Goal: Task Accomplishment & Management: Use online tool/utility

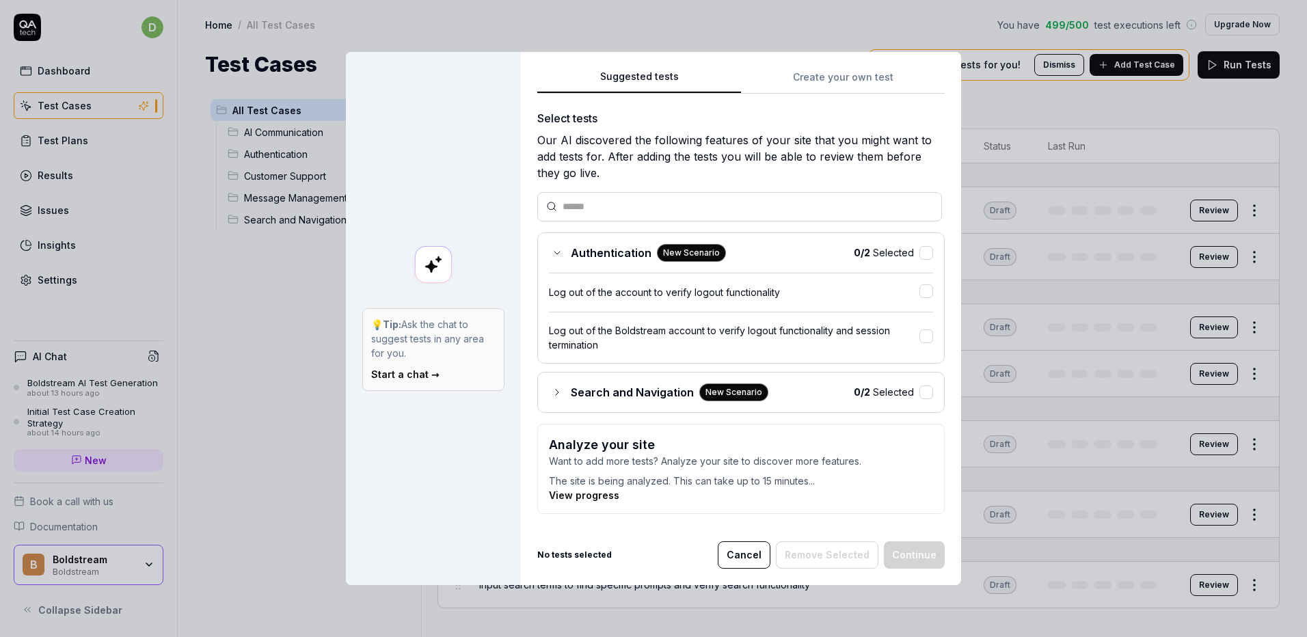
click at [921, 260] on div "0 / 2 Selected" at bounding box center [893, 252] width 79 height 14
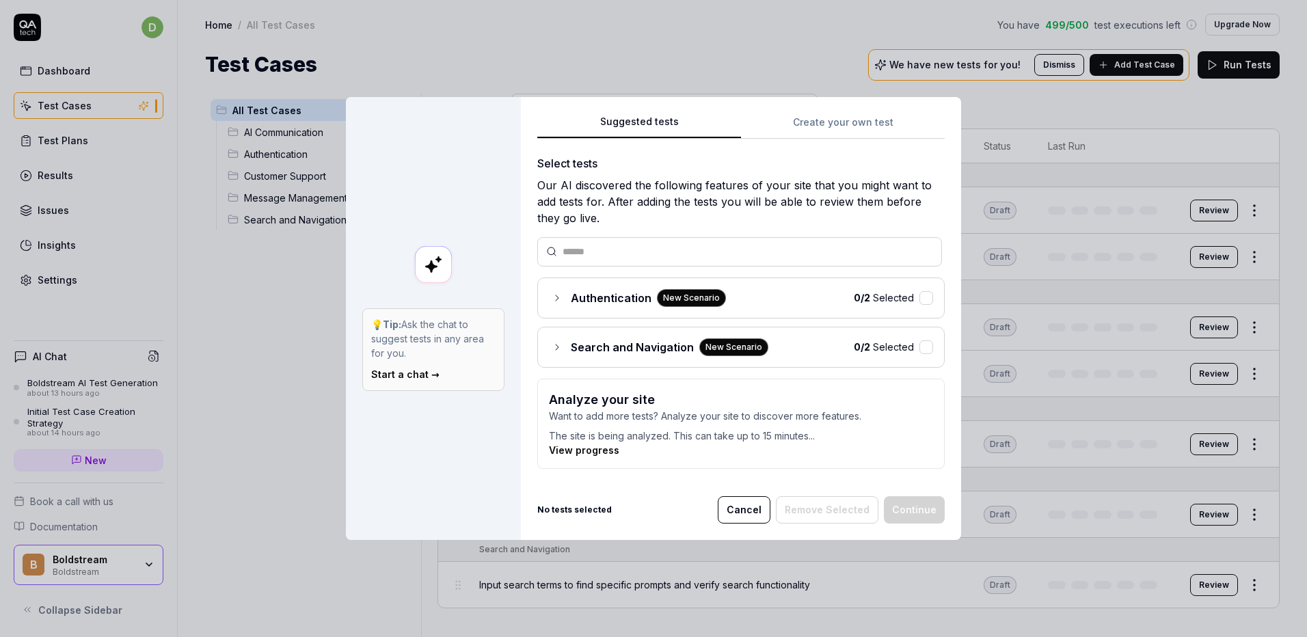
click at [590, 444] on link "View progress" at bounding box center [584, 450] width 70 height 12
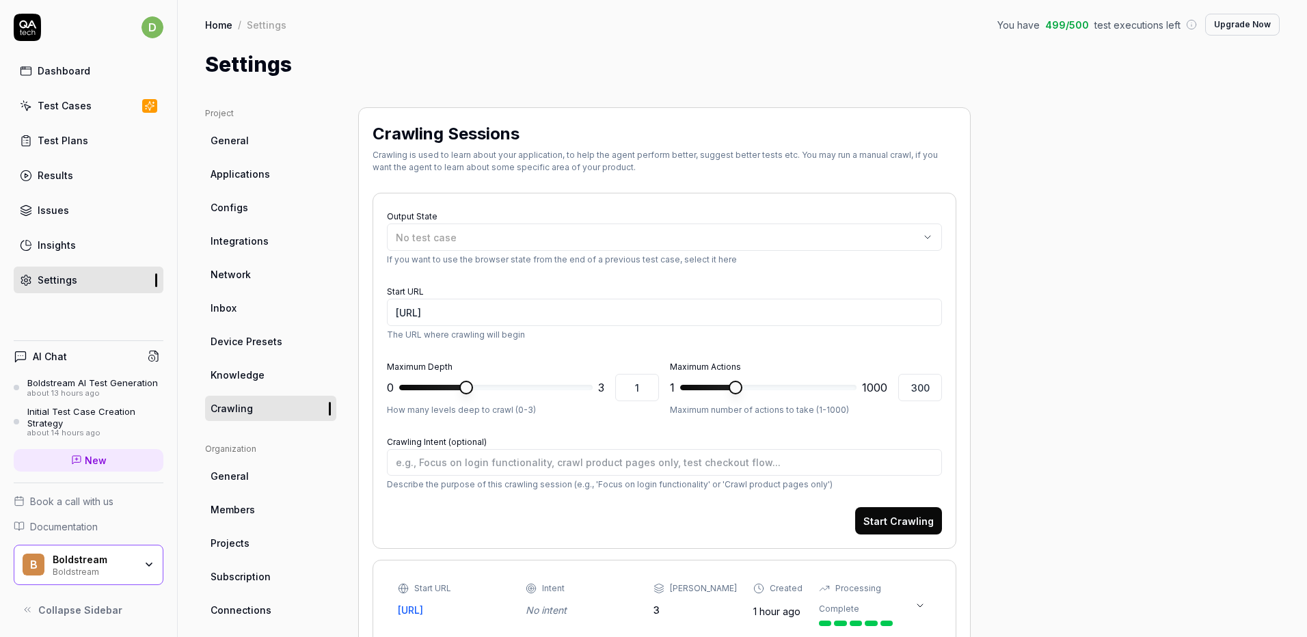
click at [109, 100] on link "Test Cases" at bounding box center [89, 105] width 150 height 27
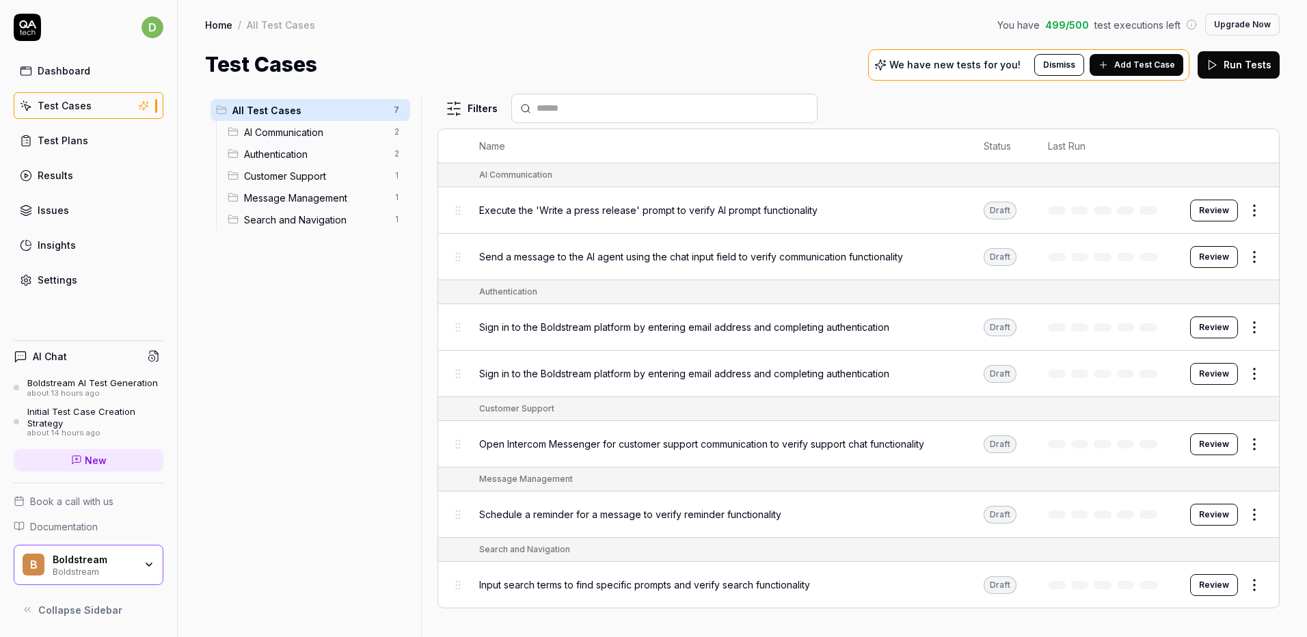
click at [1152, 73] on button "Add Test Case" at bounding box center [1137, 65] width 94 height 22
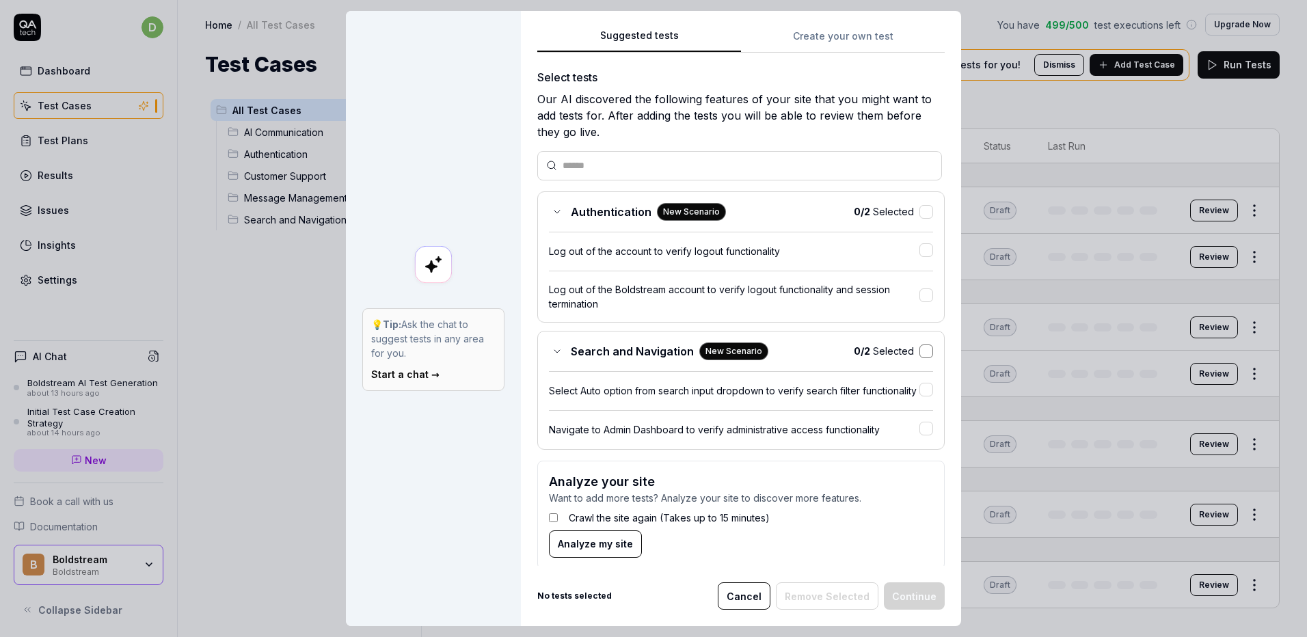
click at [919, 349] on button "button" at bounding box center [926, 352] width 14 height 14
click at [913, 219] on div "Authentication New Scenario 0 / 2 Selected" at bounding box center [741, 212] width 384 height 18
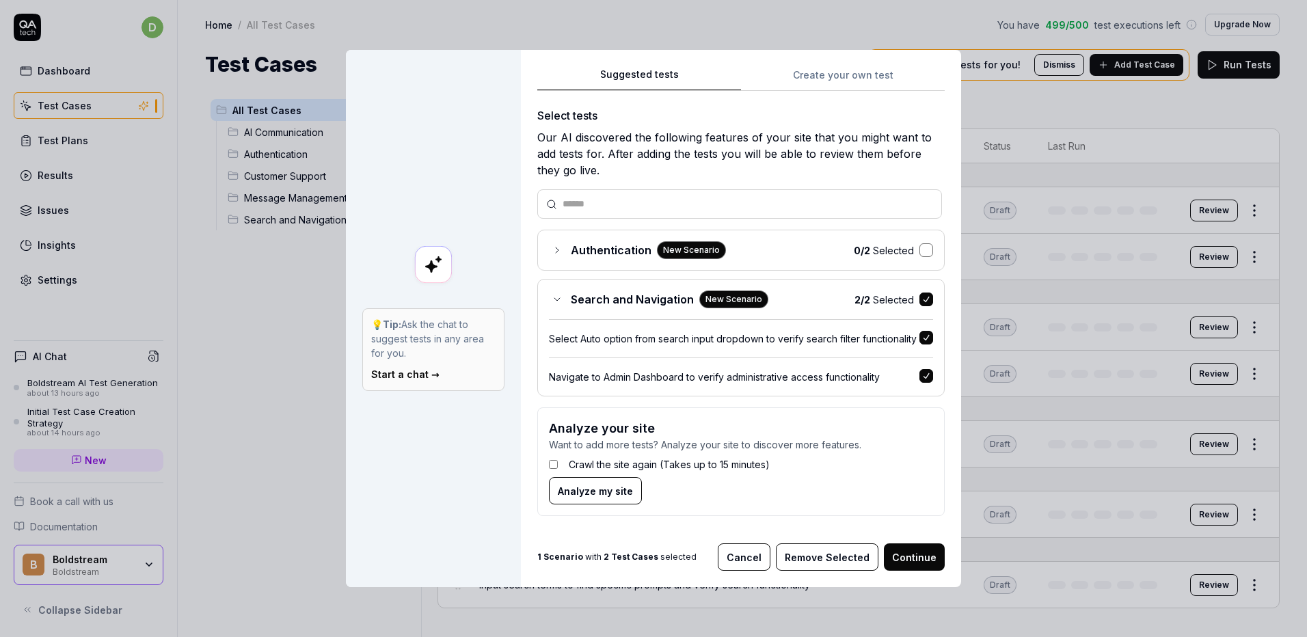
click at [919, 249] on button "button" at bounding box center [926, 250] width 14 height 14
click at [900, 561] on button "Continue" at bounding box center [914, 556] width 61 height 27
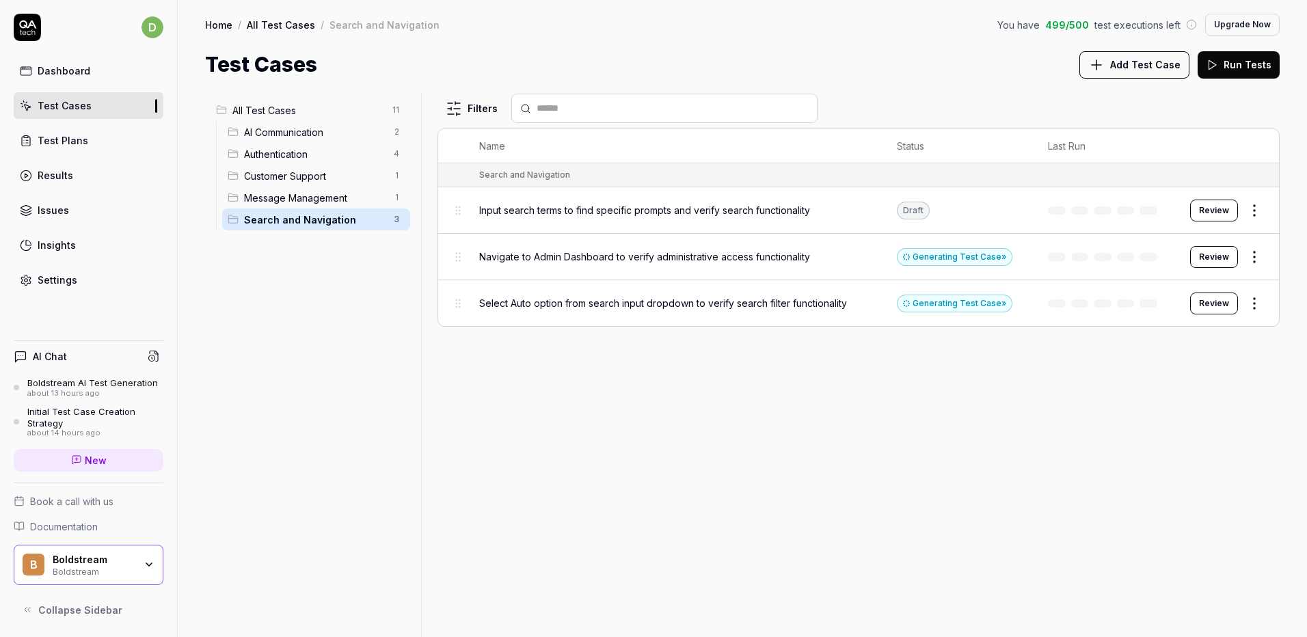
click at [1211, 217] on button "Review" at bounding box center [1214, 211] width 48 height 22
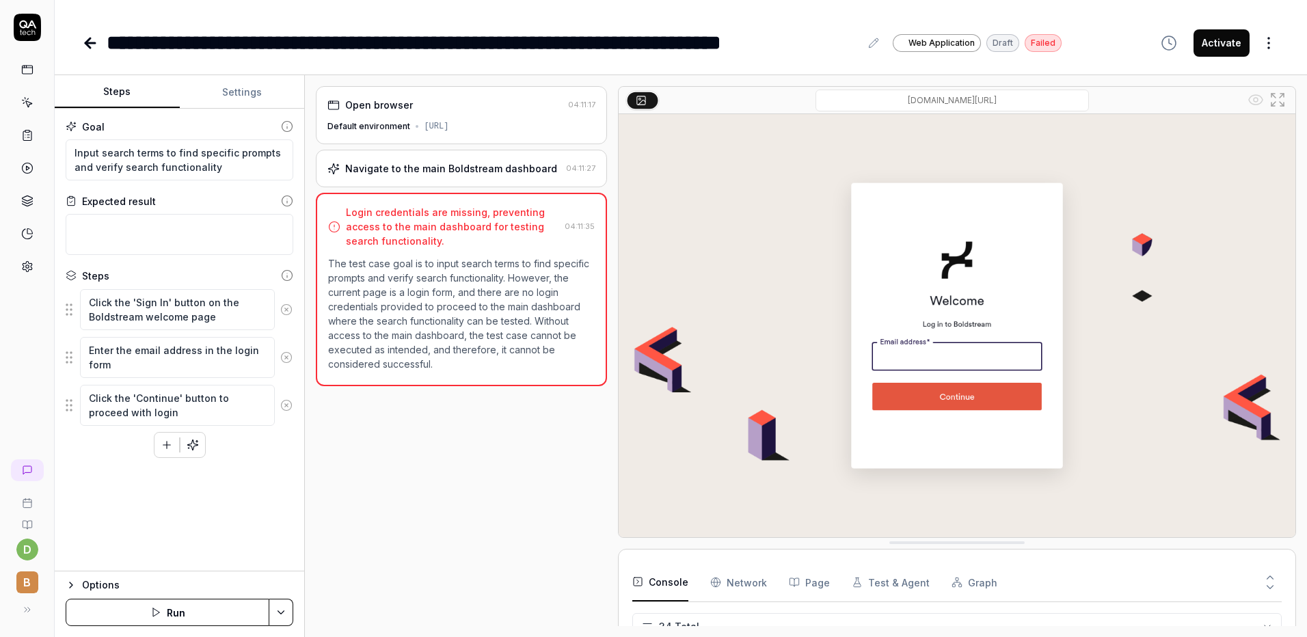
scroll to position [853, 0]
click at [26, 72] on icon at bounding box center [27, 70] width 12 height 12
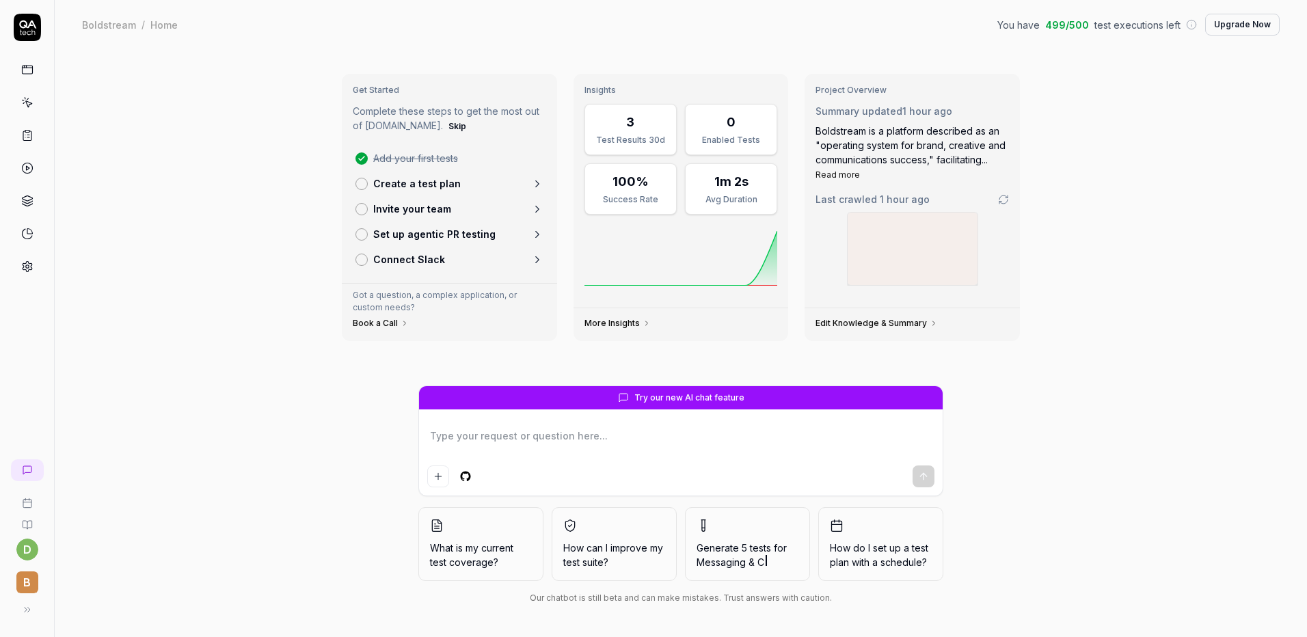
click at [33, 105] on link at bounding box center [27, 102] width 25 height 25
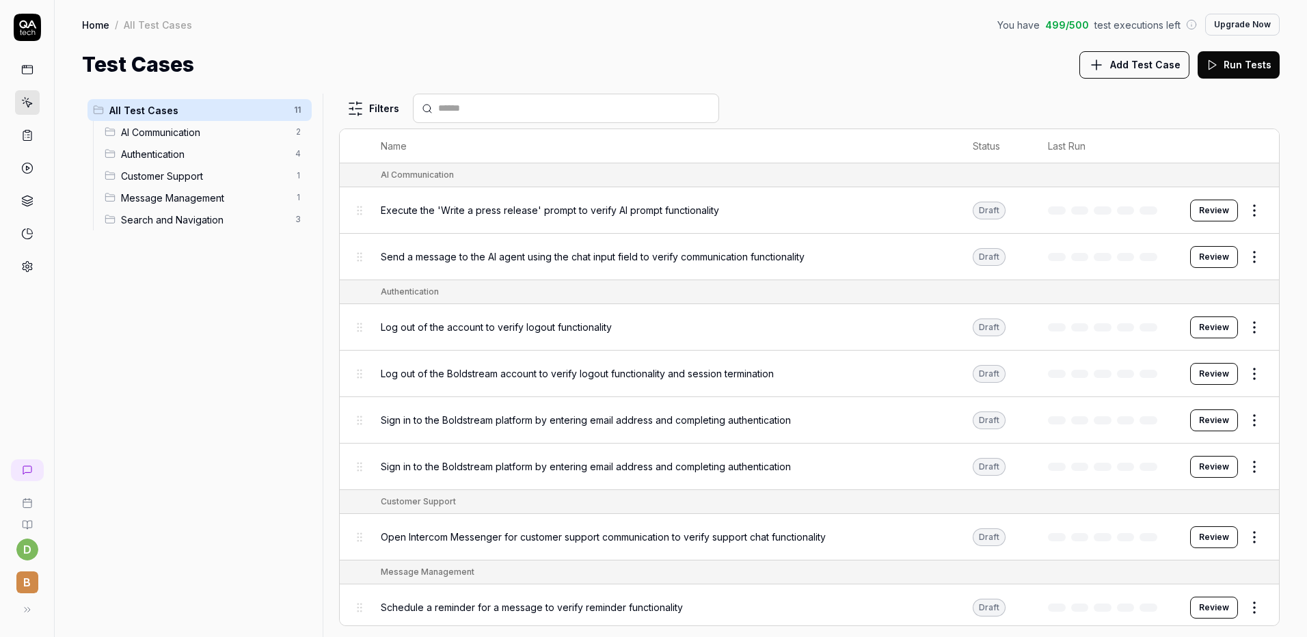
click at [191, 202] on span "Message Management" at bounding box center [204, 198] width 166 height 14
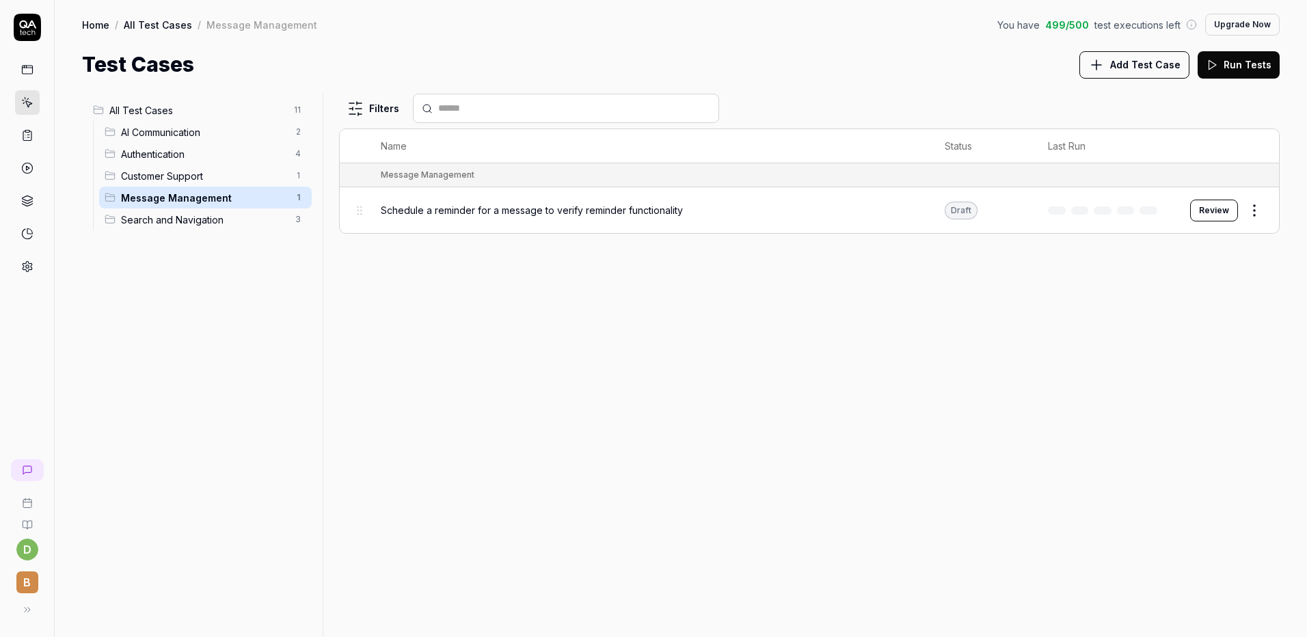
click at [179, 110] on span "All Test Cases" at bounding box center [197, 110] width 176 height 14
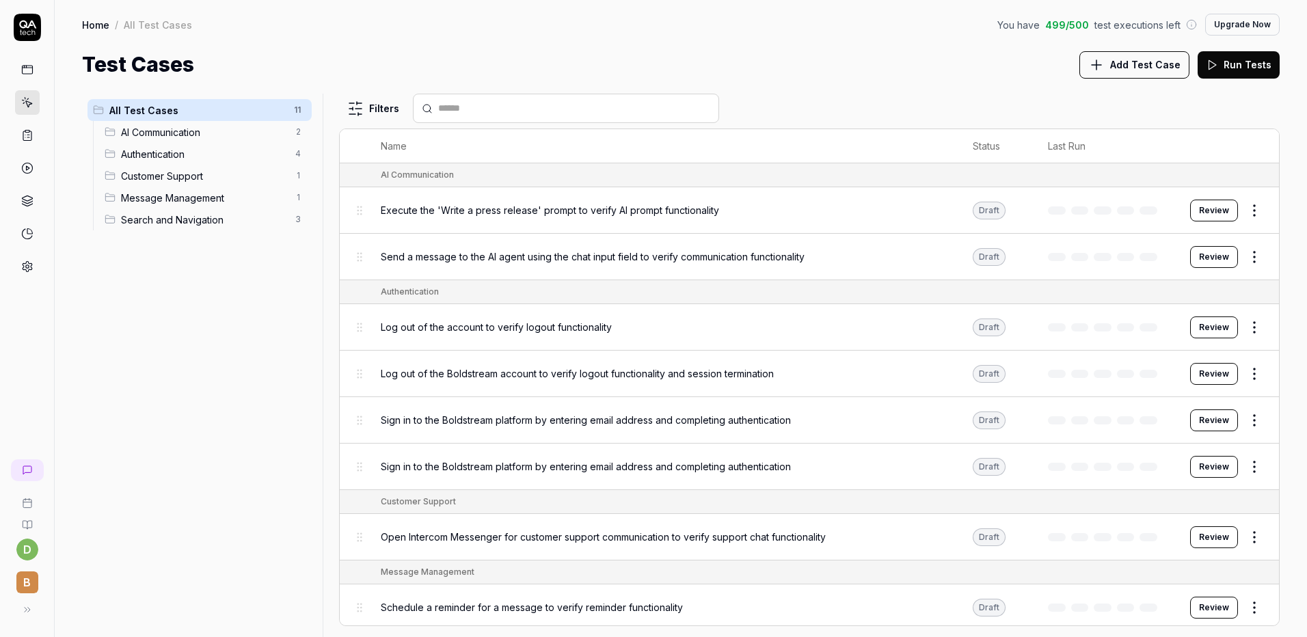
click at [575, 83] on div "All Test Cases 11 AI Communication 2 Authentication 4 Customer Support 1 Messag…" at bounding box center [681, 358] width 1252 height 557
click at [1207, 70] on button "Run Tests" at bounding box center [1239, 64] width 82 height 27
click at [1247, 213] on html "d B Home / All Test Cases You have 499 / 500 test executions left Upgrade Now H…" at bounding box center [653, 318] width 1307 height 637
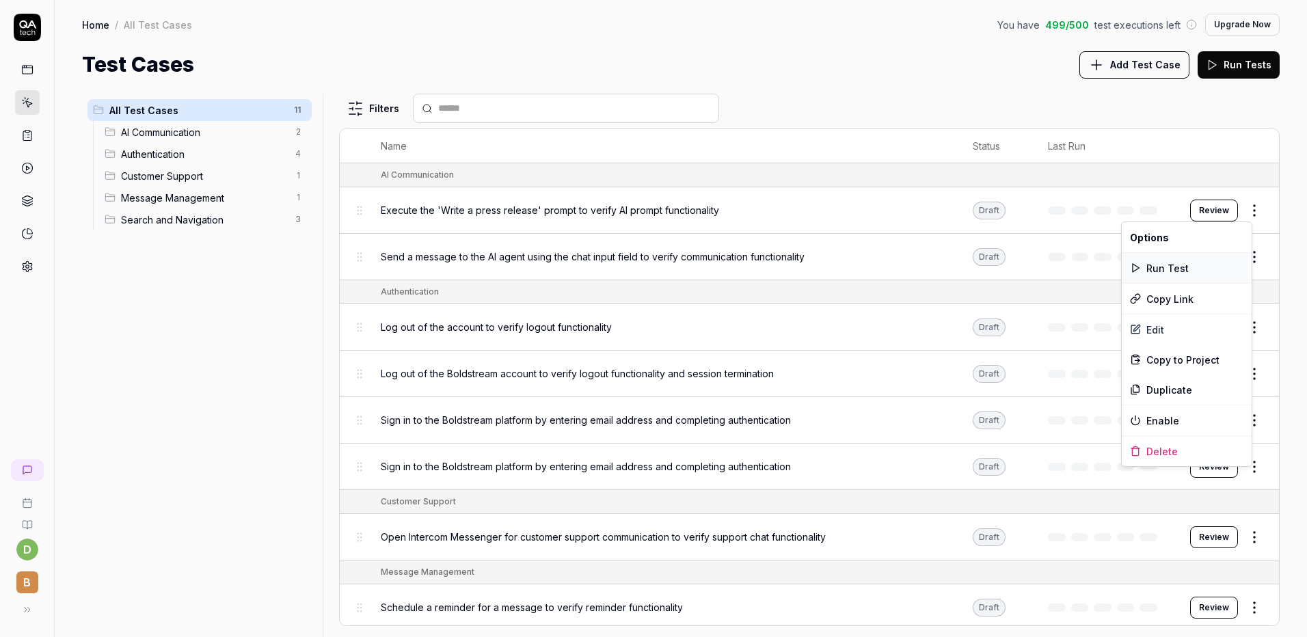
click at [1198, 260] on div "Run Test" at bounding box center [1187, 268] width 130 height 30
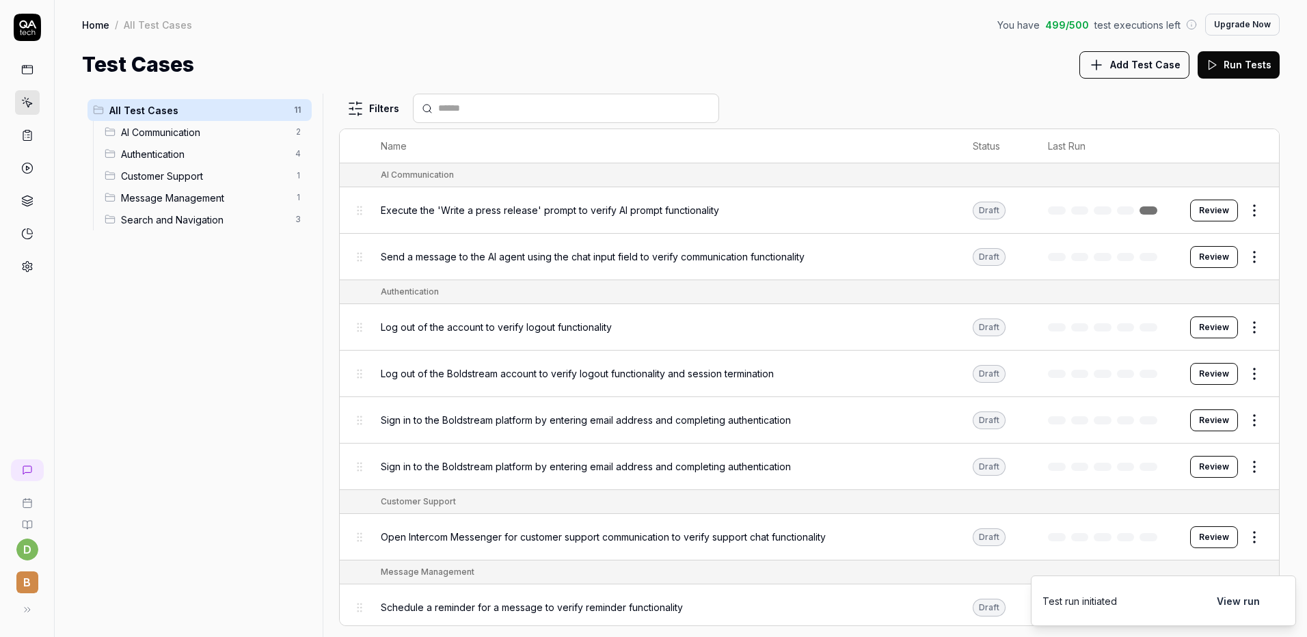
click at [1248, 258] on html "d B Home / All Test Cases You have 499 / 500 test executions left Upgrade Now H…" at bounding box center [653, 318] width 1307 height 637
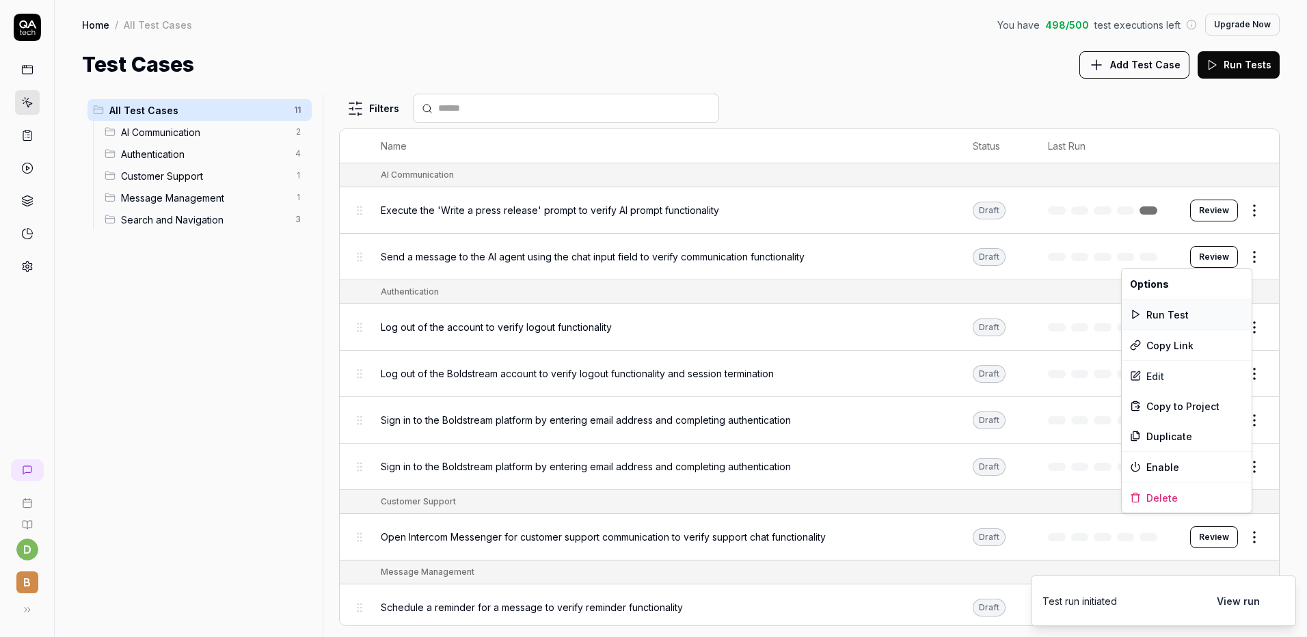
click at [1214, 309] on div "Run Test" at bounding box center [1187, 314] width 130 height 30
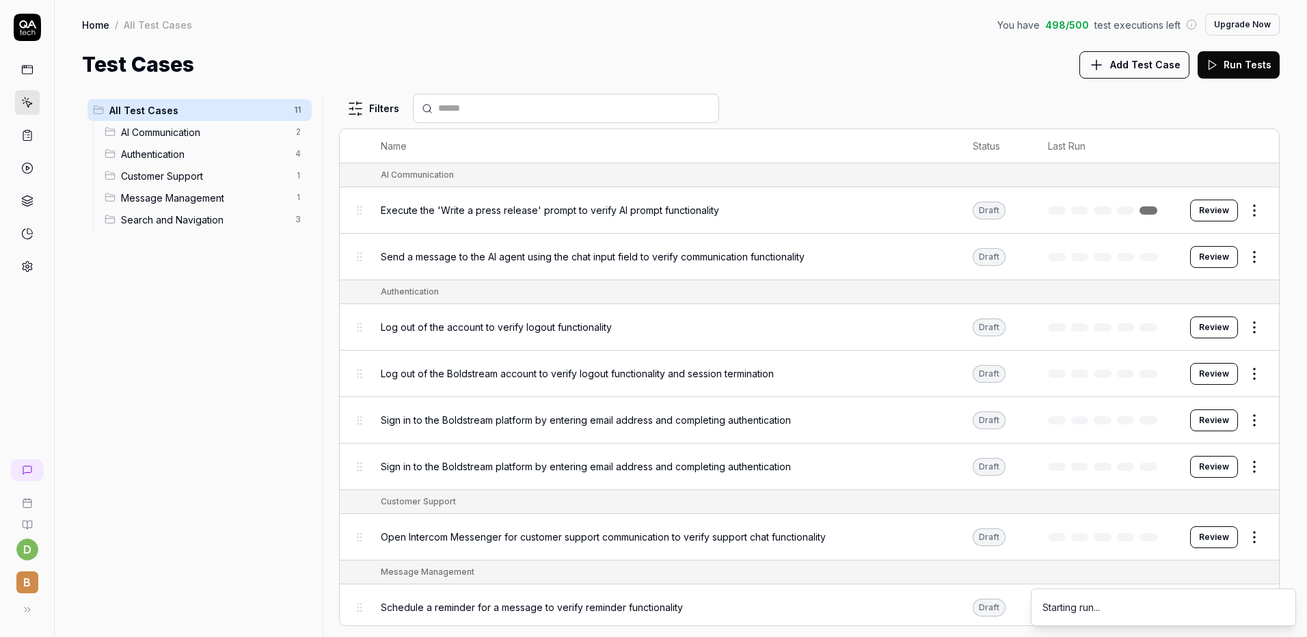
click at [1239, 325] on html "d B Home / All Test Cases You have 498 / 500 test executions left Upgrade Now H…" at bounding box center [653, 318] width 1307 height 637
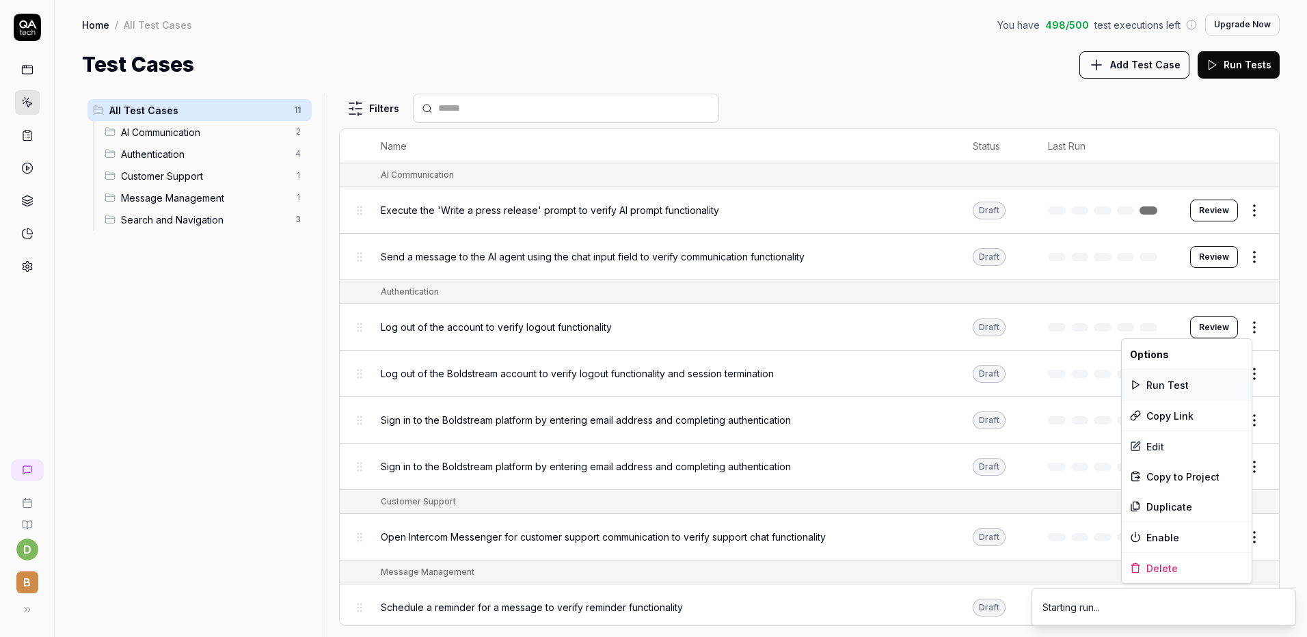
click at [1203, 382] on div "Run Test" at bounding box center [1187, 385] width 130 height 30
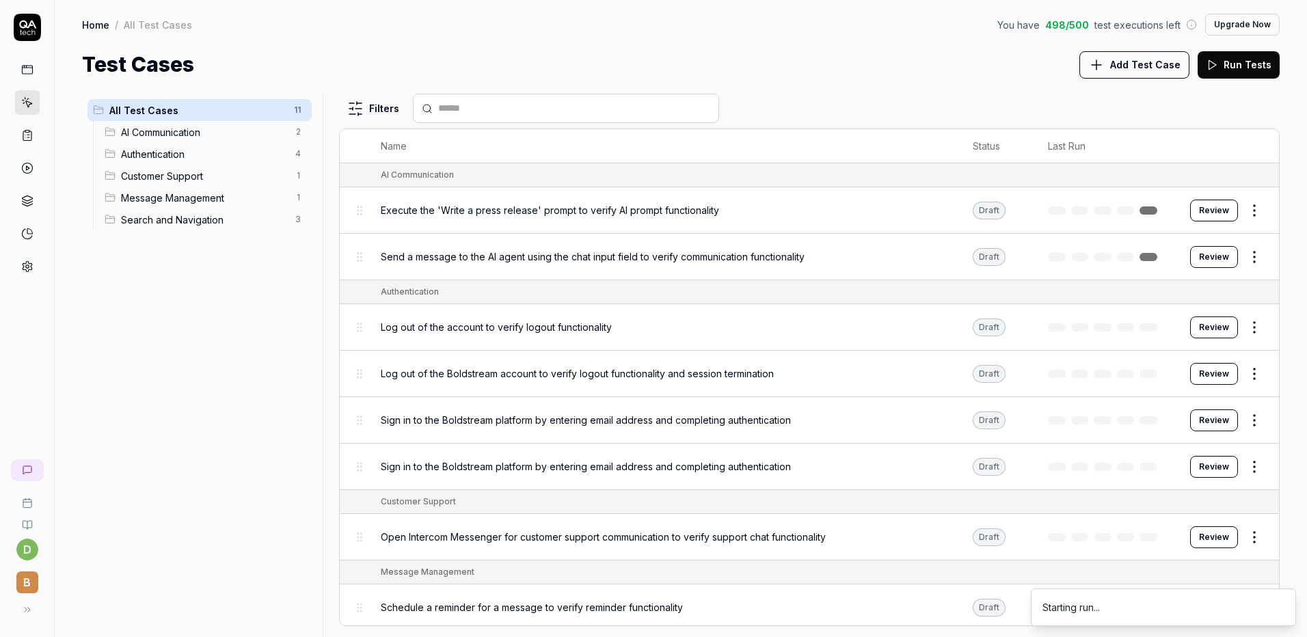
click at [1248, 428] on html "d B Home / All Test Cases You have 498 / 500 test executions left Upgrade Now H…" at bounding box center [653, 318] width 1307 height 637
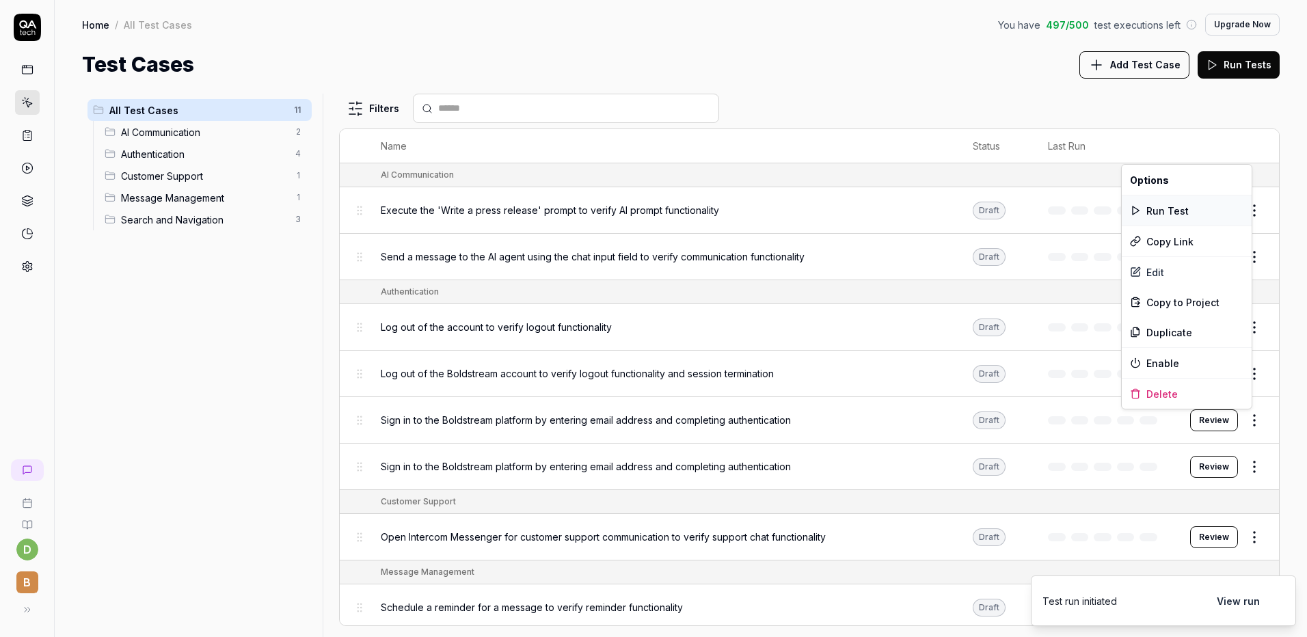
click at [1189, 211] on div "Run Test" at bounding box center [1187, 211] width 130 height 30
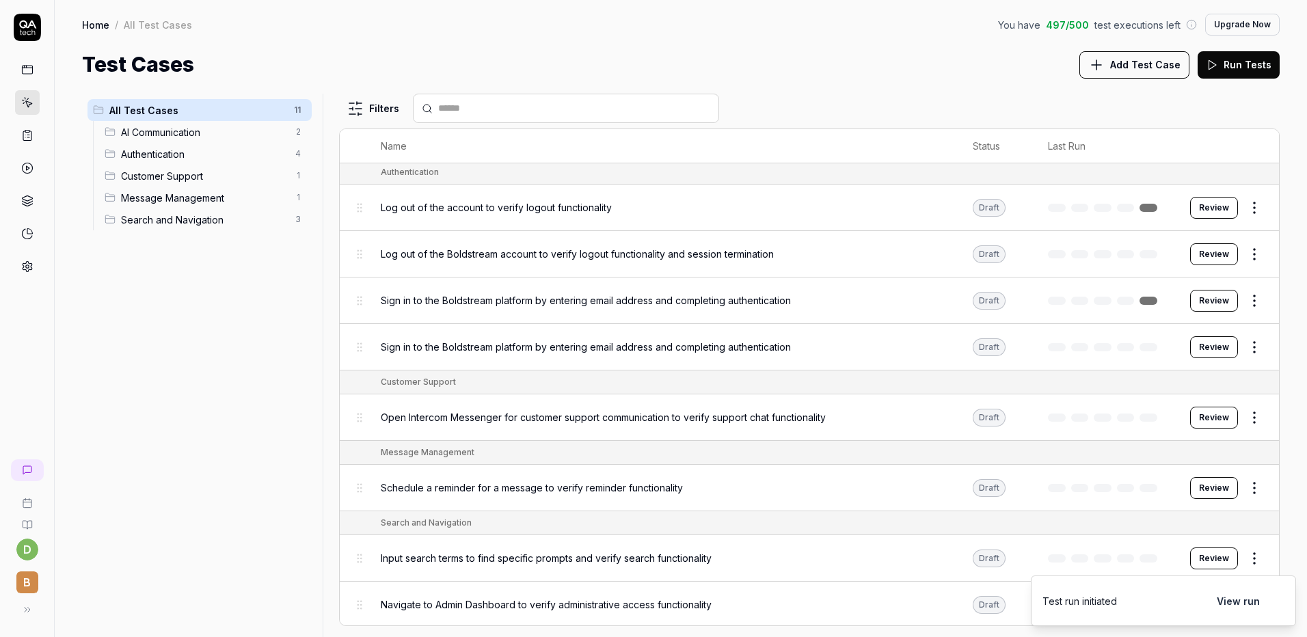
scroll to position [100, 0]
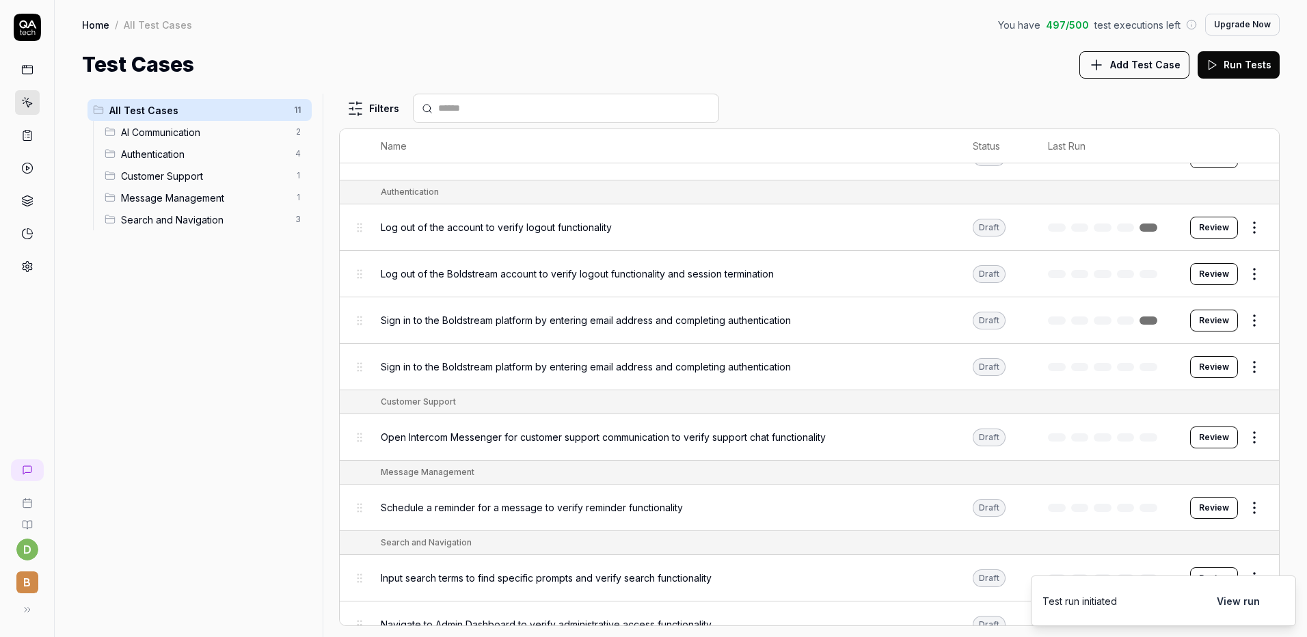
click at [1251, 269] on html "d B Home / All Test Cases You have 497 / 500 test executions left Upgrade Now H…" at bounding box center [653, 318] width 1307 height 637
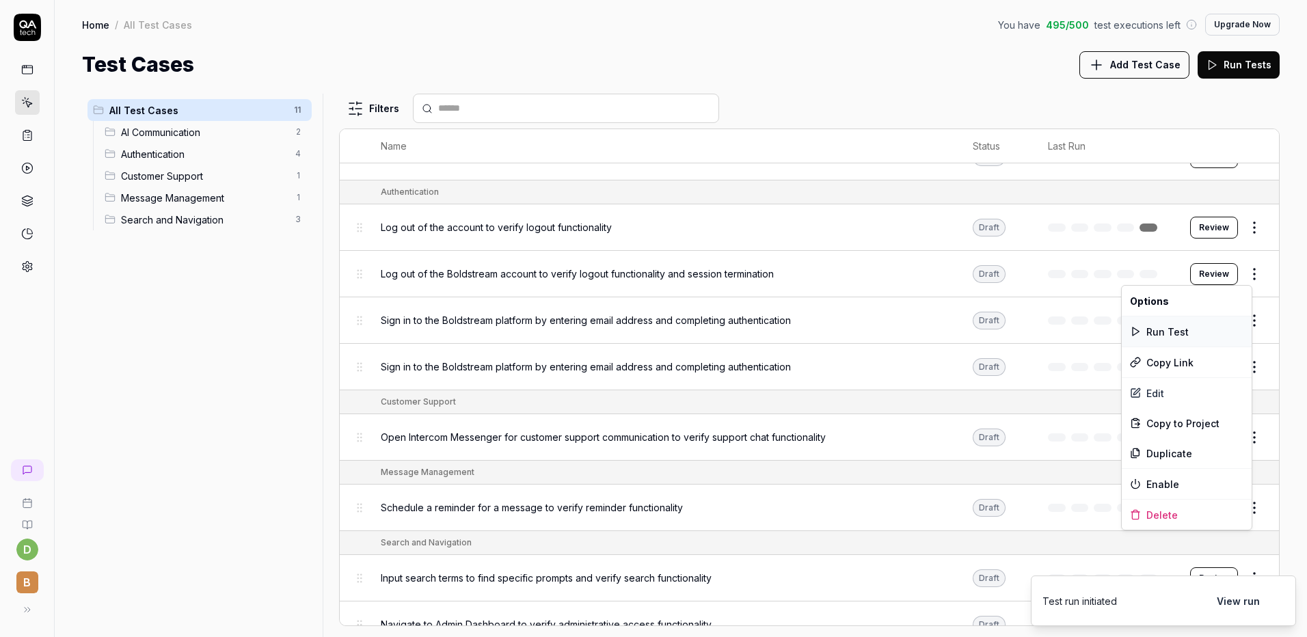
click at [1206, 330] on div "Run Test" at bounding box center [1187, 332] width 130 height 30
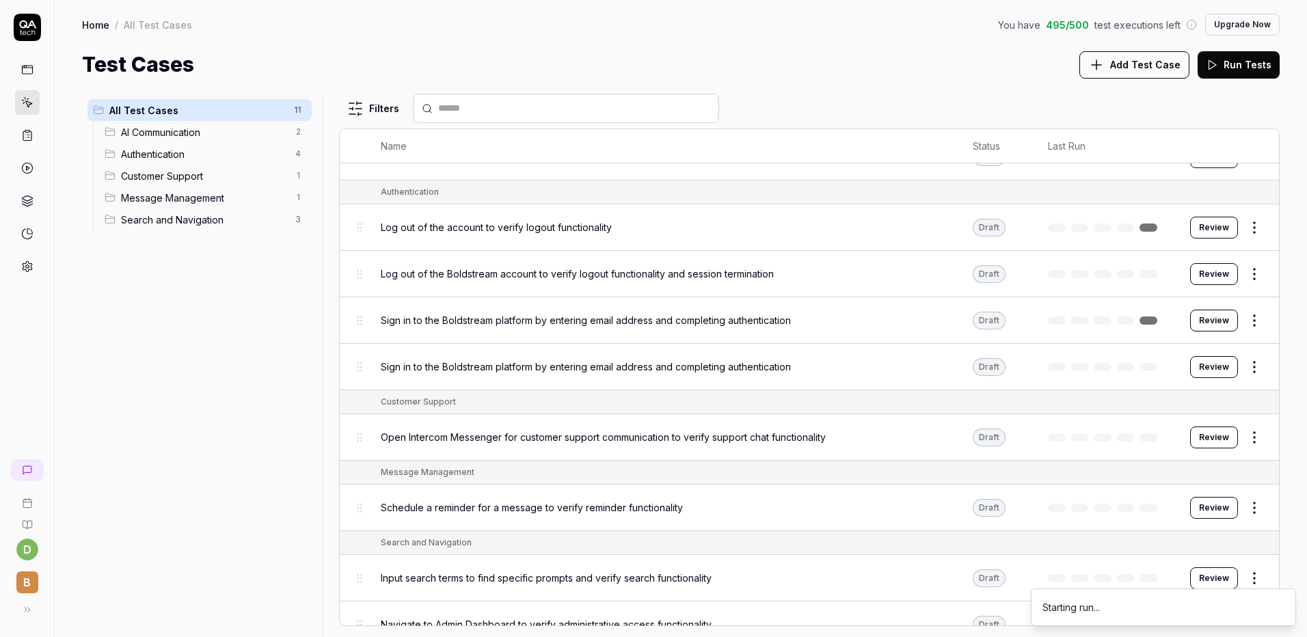
click at [1249, 371] on html "d B Home / All Test Cases You have 495 / 500 test executions left Upgrade Now H…" at bounding box center [653, 318] width 1307 height 637
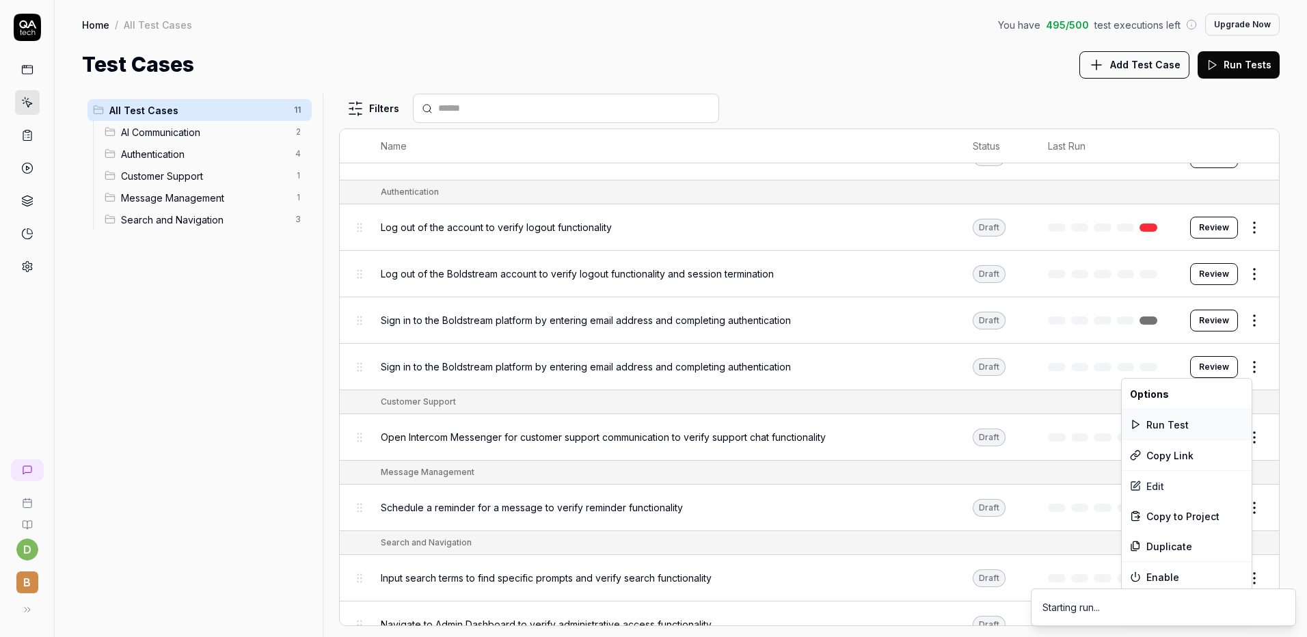
click at [1202, 428] on div "Run Test" at bounding box center [1187, 424] width 130 height 30
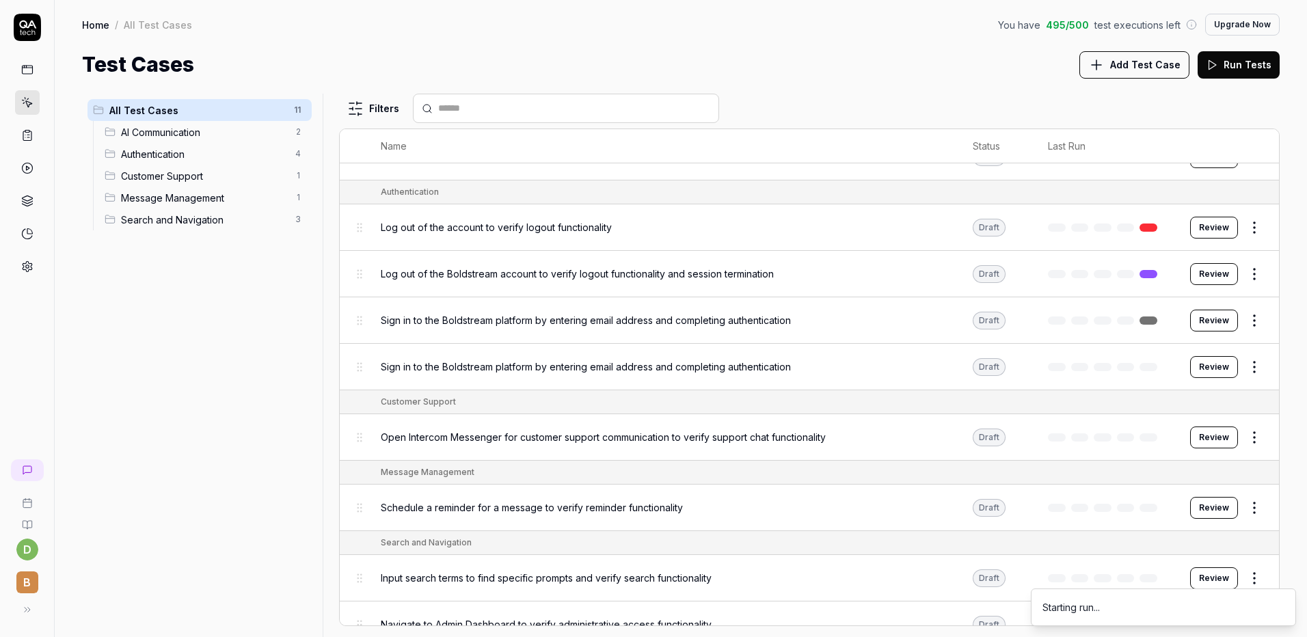
scroll to position [168, 0]
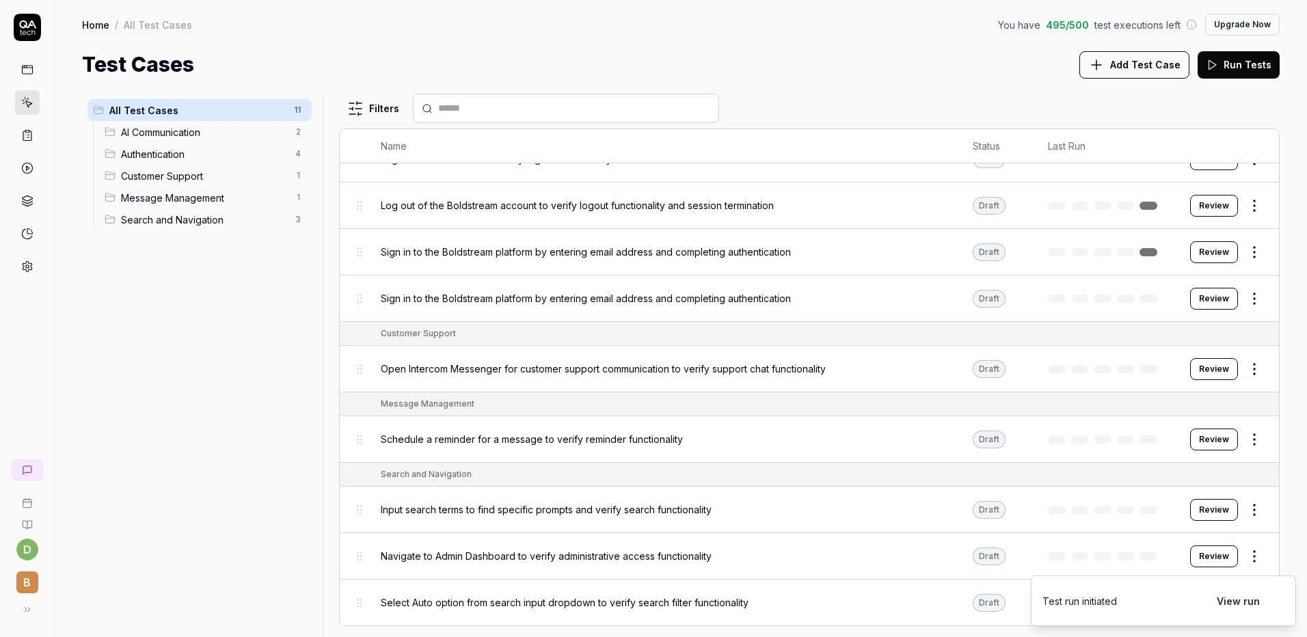
click at [1253, 368] on html "d B Home / All Test Cases You have 495 / 500 test executions left Upgrade Now H…" at bounding box center [653, 318] width 1307 height 637
drag, startPoint x: 1190, startPoint y: 420, endPoint x: 1228, endPoint y: 444, distance: 44.6
click at [1191, 420] on div "Run Test" at bounding box center [1187, 427] width 130 height 30
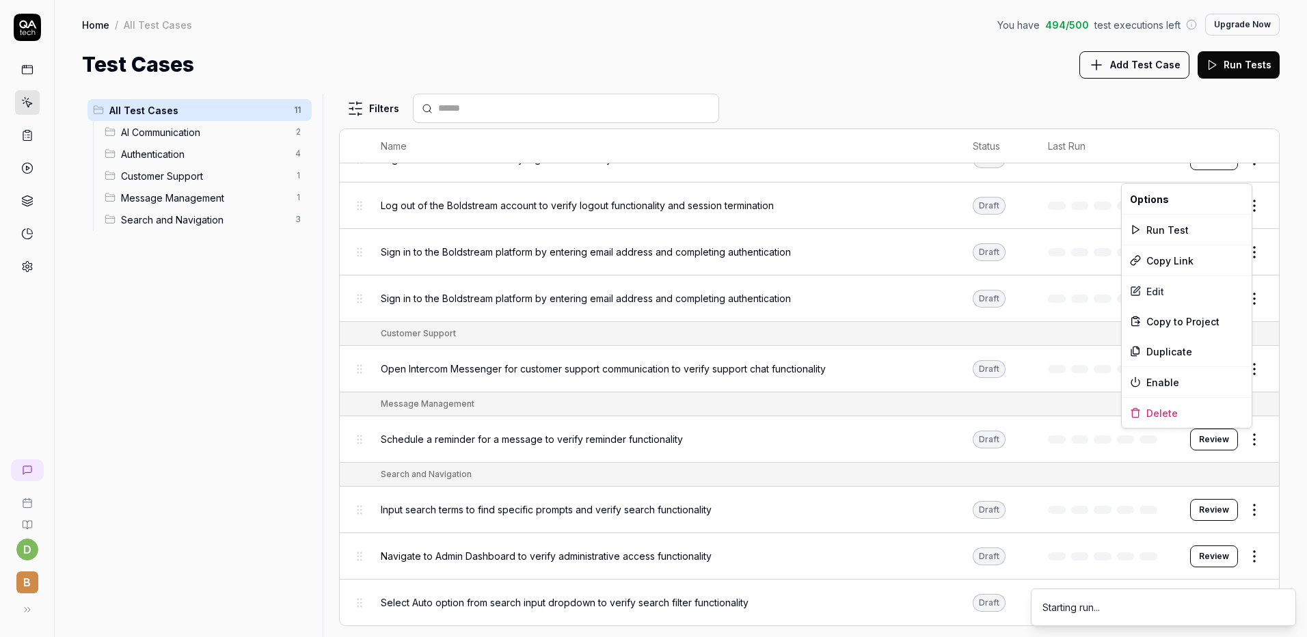
click at [1238, 442] on html "d B Home / All Test Cases You have 494 / 500 test executions left Upgrade Now H…" at bounding box center [653, 318] width 1307 height 637
click at [1195, 232] on div "Run Test" at bounding box center [1187, 230] width 130 height 30
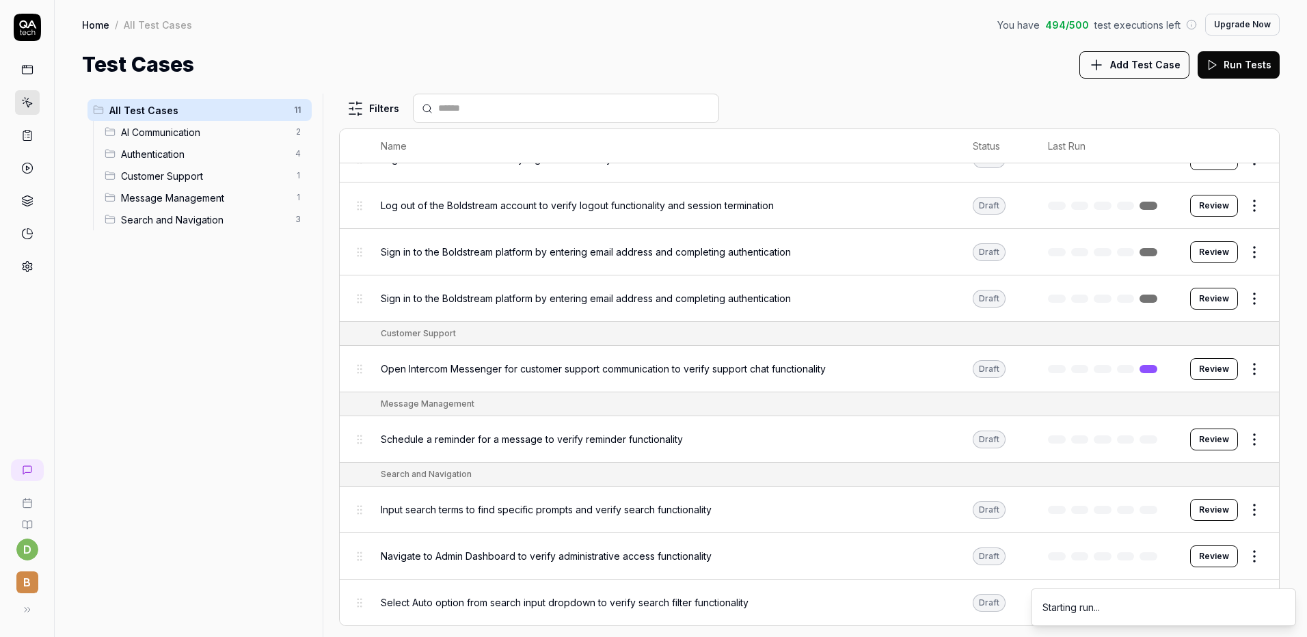
click at [1252, 448] on html "d B Home / All Test Cases You have 494 / 500 test executions left Upgrade Now H…" at bounding box center [653, 318] width 1307 height 637
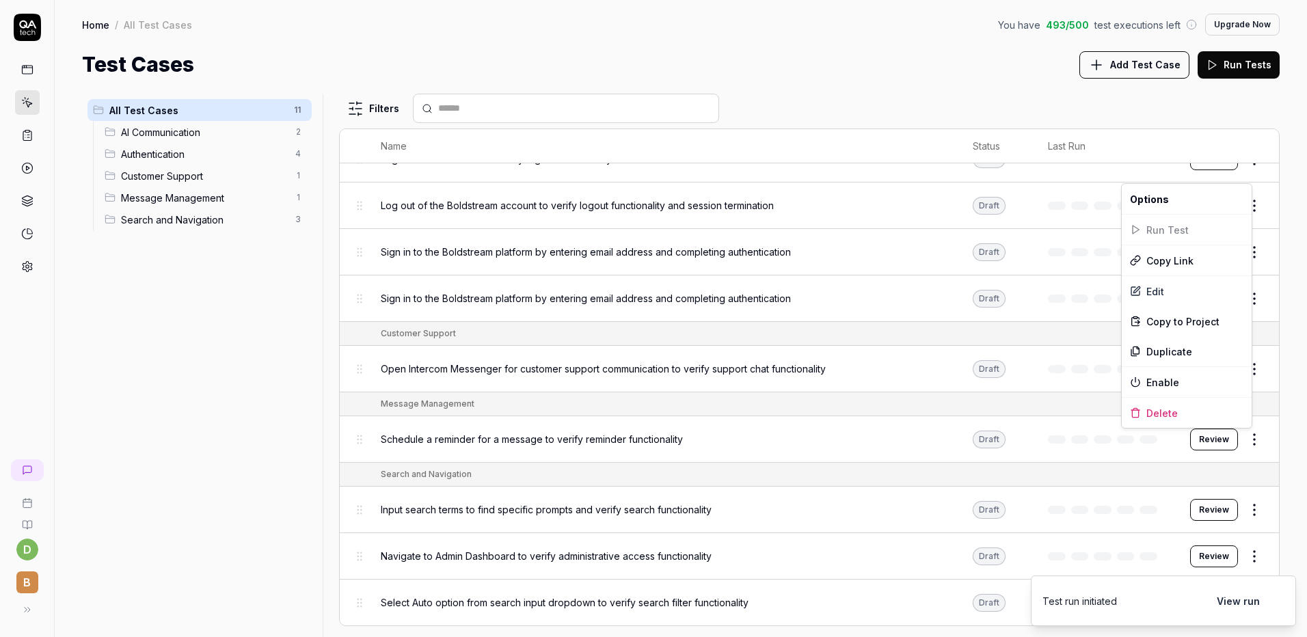
click at [1246, 509] on html "d B Home / All Test Cases You have 493 / 500 test executions left Upgrade Now H…" at bounding box center [653, 318] width 1307 height 637
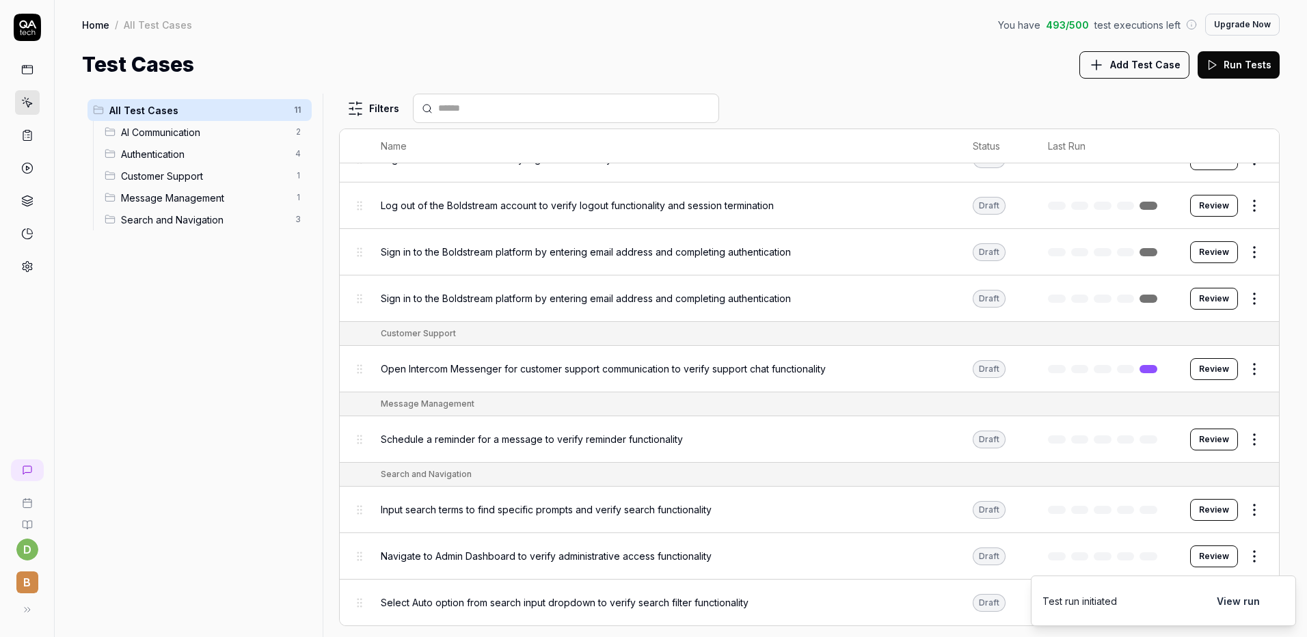
click at [1247, 510] on html "d B Home / All Test Cases You have 493 / 500 test executions left Upgrade Now H…" at bounding box center [653, 318] width 1307 height 637
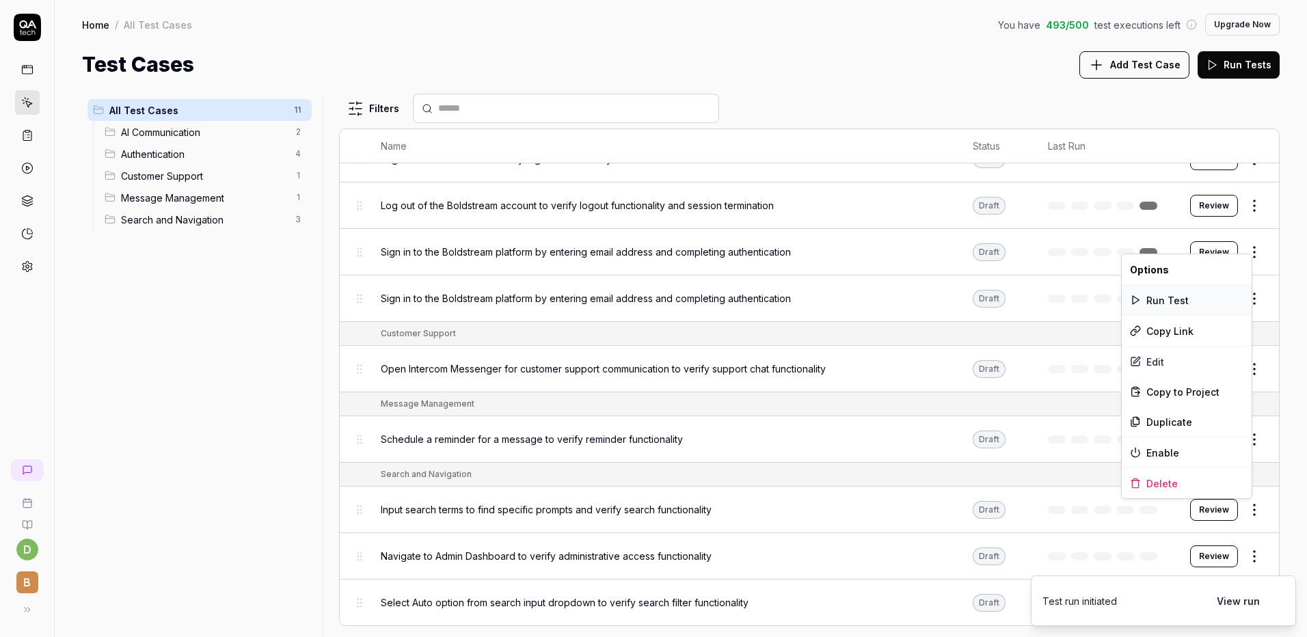
click at [1174, 297] on div "Run Test" at bounding box center [1187, 300] width 130 height 30
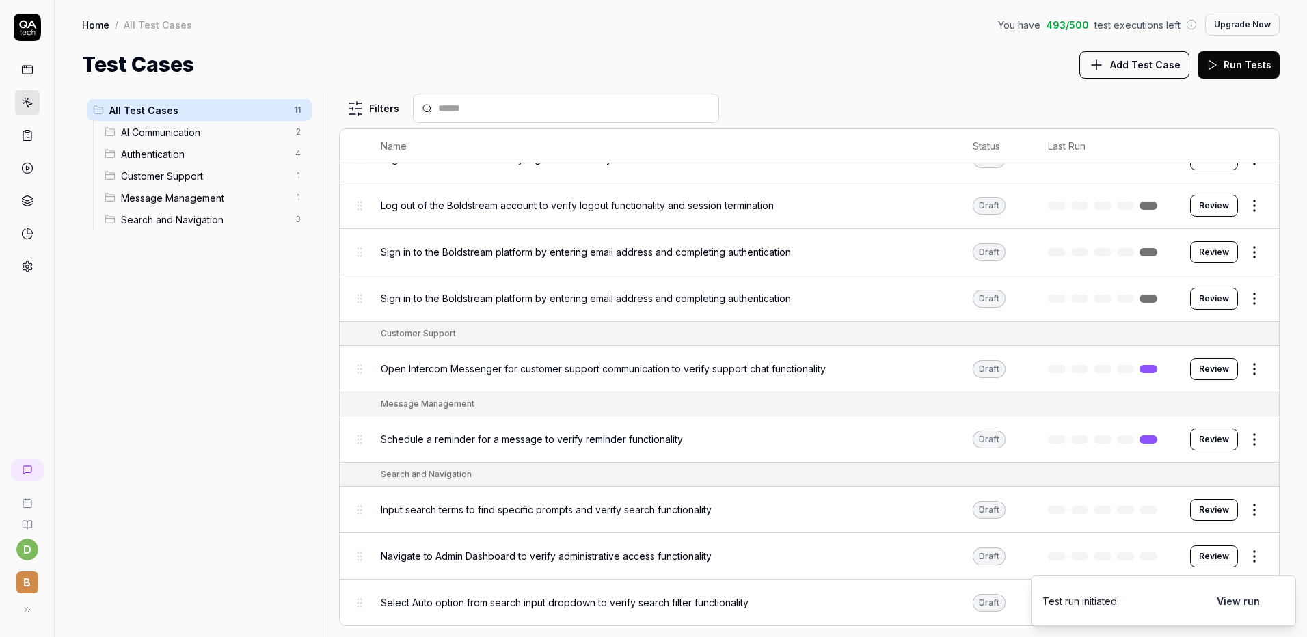
click at [1239, 560] on html "d B Home / All Test Cases You have 493 / 500 test executions left Upgrade Now H…" at bounding box center [653, 318] width 1307 height 637
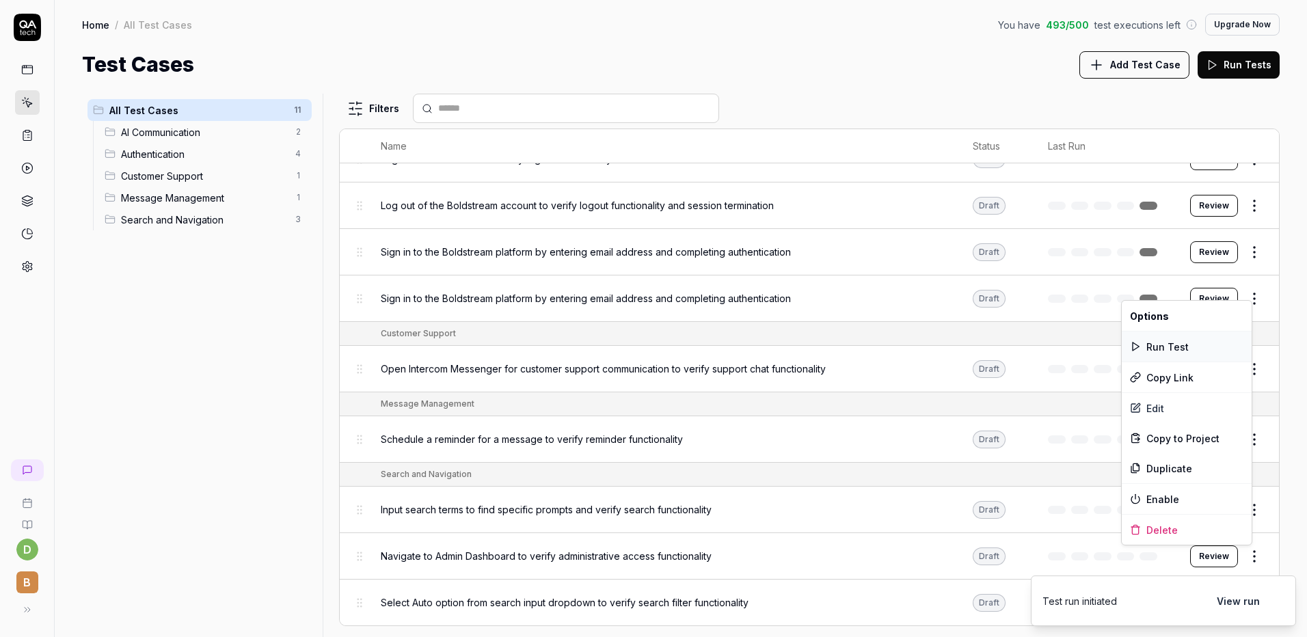
click at [1168, 351] on div "Run Test" at bounding box center [1187, 347] width 130 height 30
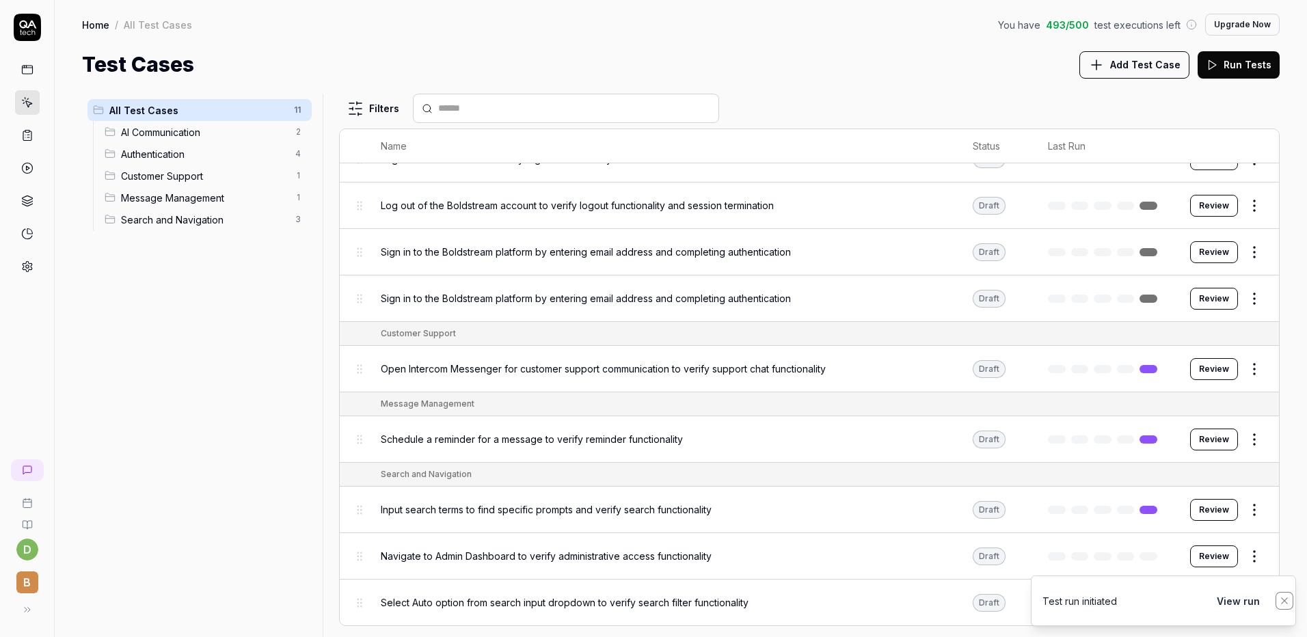
click at [1285, 602] on icon "Notifications (F8)" at bounding box center [1284, 600] width 11 height 11
click at [1255, 600] on html "d B Home / All Test Cases You have 493 / 500 test executions left Upgrade Now H…" at bounding box center [653, 318] width 1307 height 637
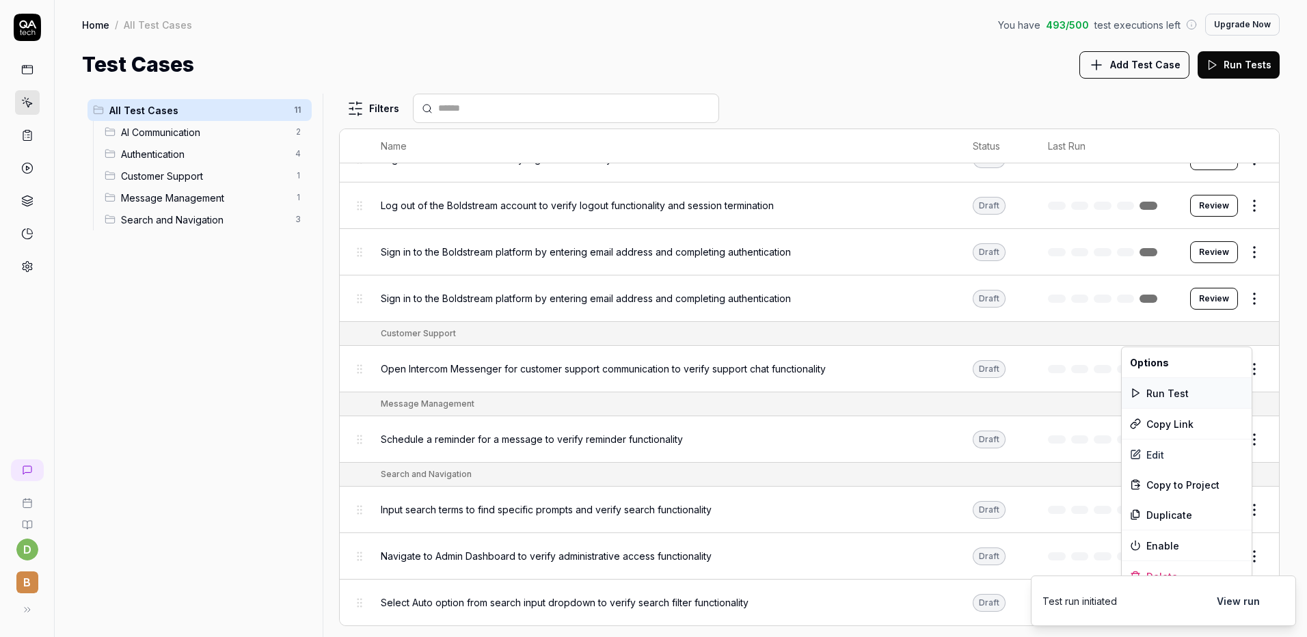
click at [1177, 388] on div "Run Test" at bounding box center [1187, 393] width 130 height 30
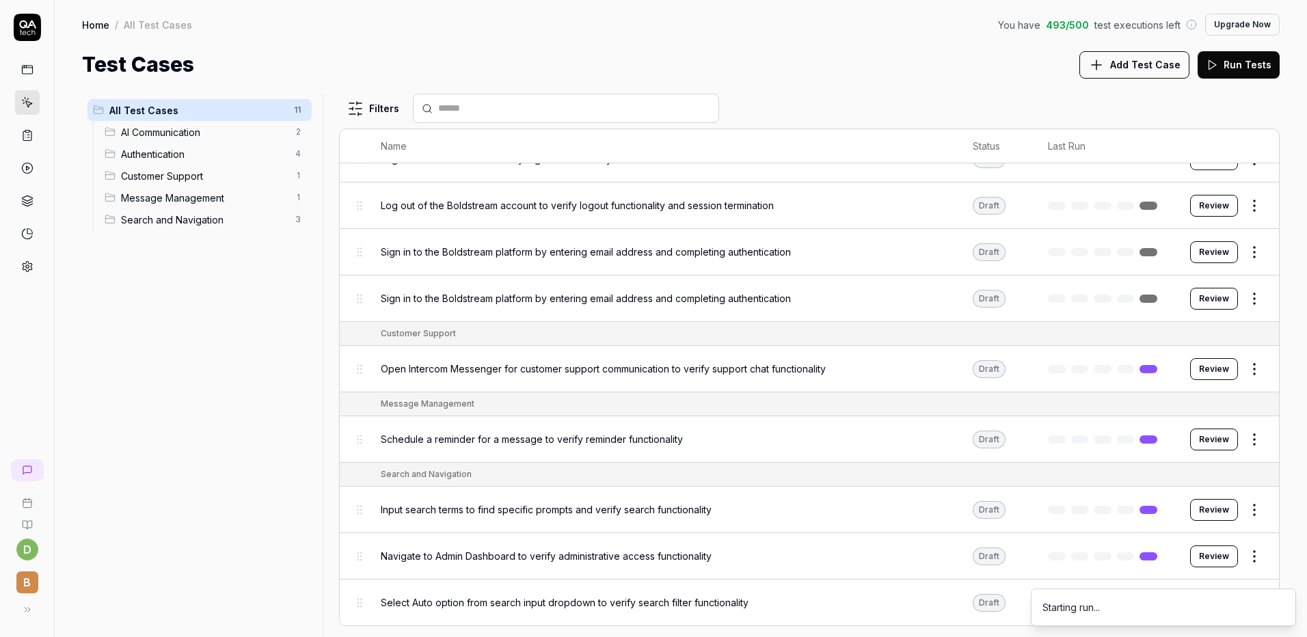
click at [18, 70] on link at bounding box center [27, 69] width 25 height 25
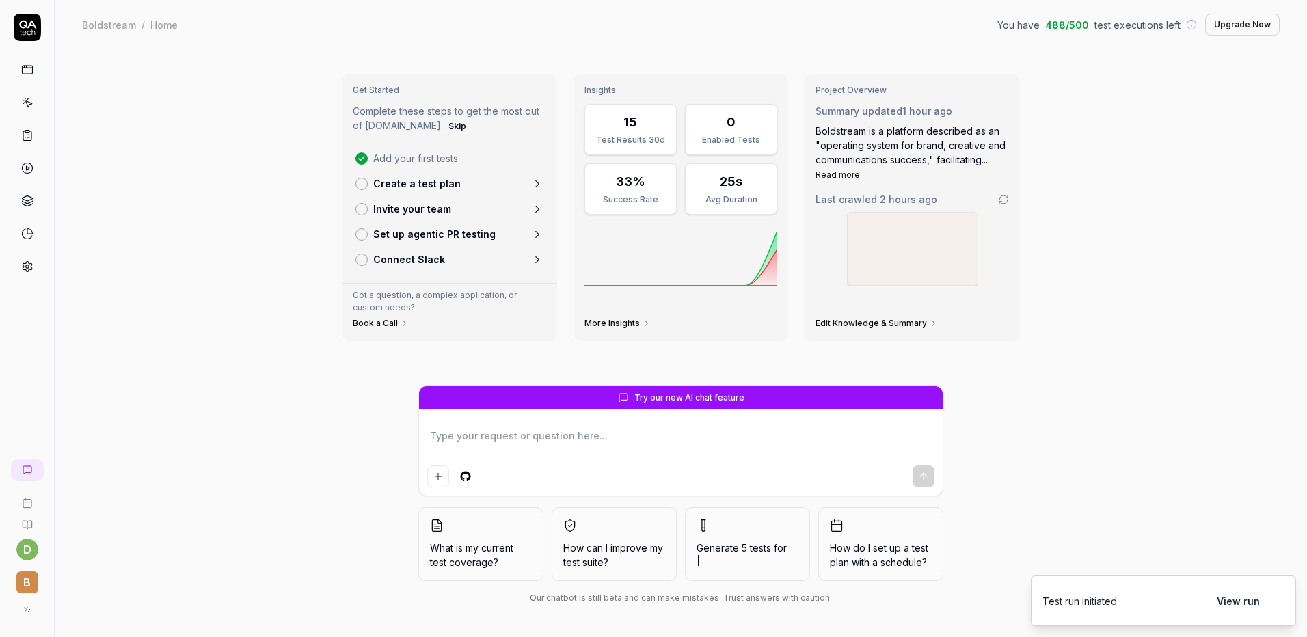
type textarea "*"
